Goal: Find specific page/section: Locate a particular part of the current website

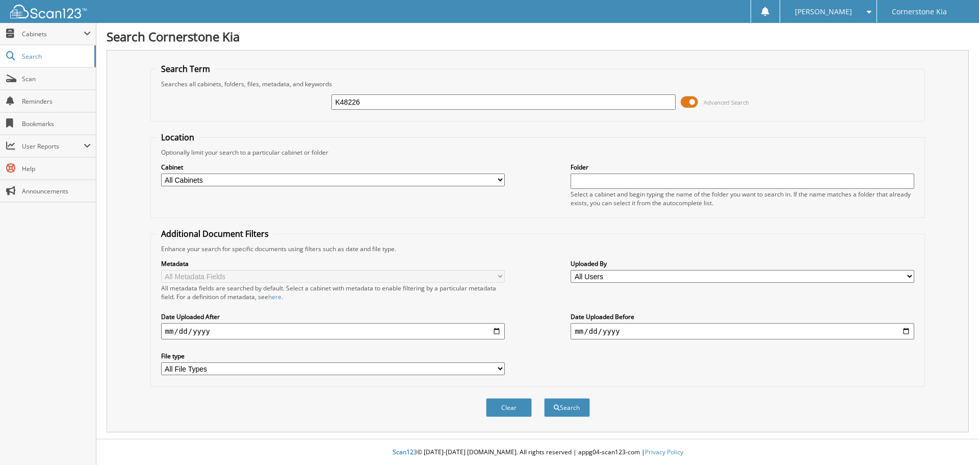
type input "K48226"
click at [544, 398] on button "Search" at bounding box center [567, 407] width 46 height 19
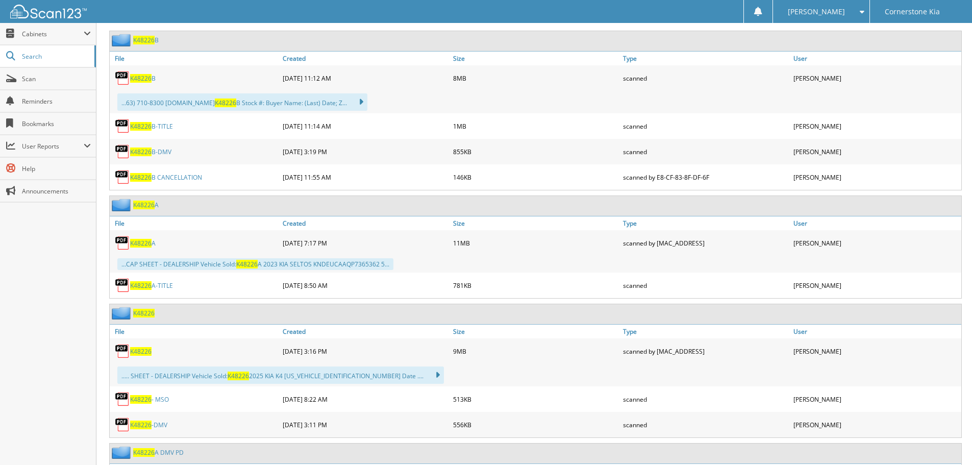
scroll to position [612, 0]
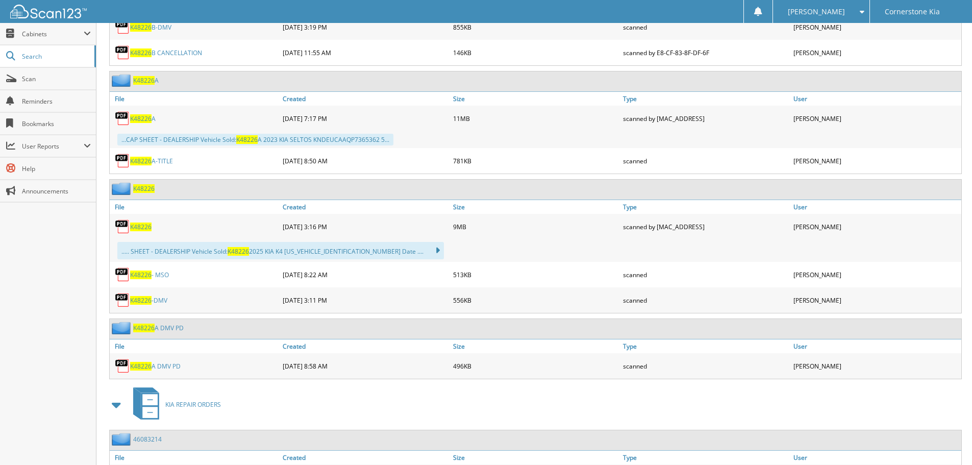
click at [145, 227] on span "K48226" at bounding box center [140, 226] width 21 height 9
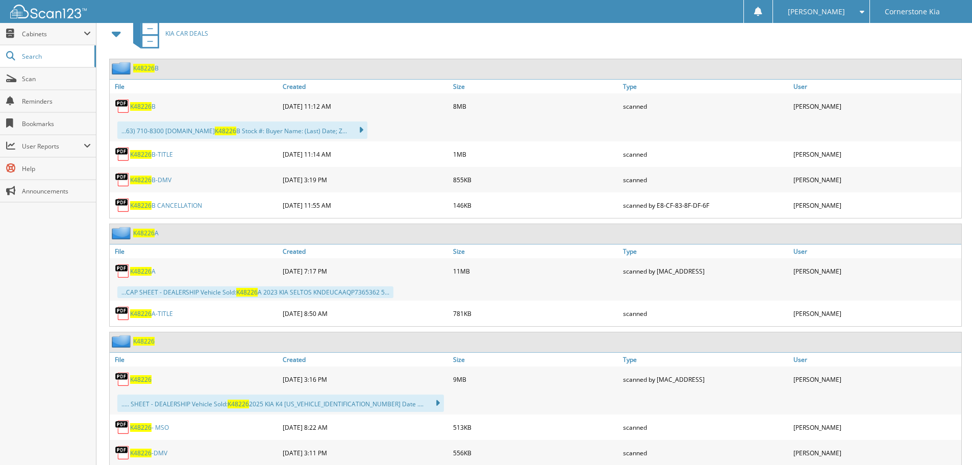
scroll to position [306, 0]
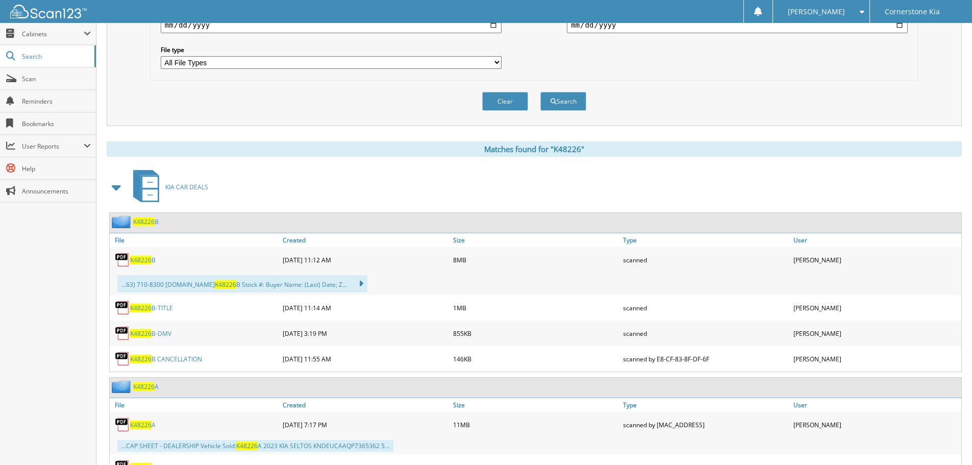
drag, startPoint x: 58, startPoint y: 15, endPoint x: 72, endPoint y: 2, distance: 19.5
click at [58, 15] on img at bounding box center [48, 12] width 77 height 14
